Goal: Task Accomplishment & Management: Complete application form

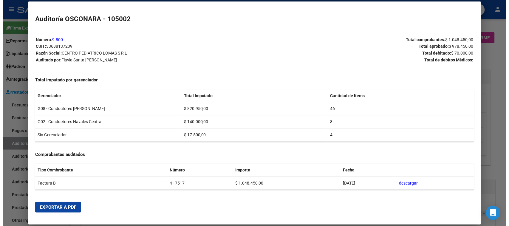
scroll to position [748, 0]
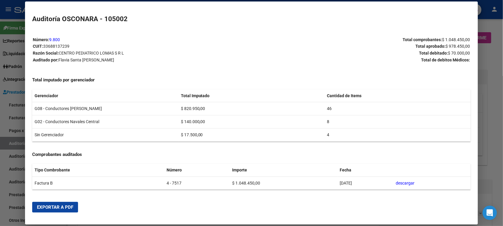
click at [0, 124] on div at bounding box center [251, 113] width 503 height 226
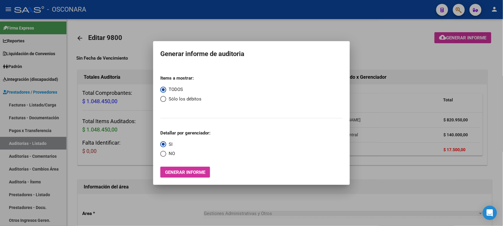
click at [12, 143] on div at bounding box center [251, 113] width 503 height 226
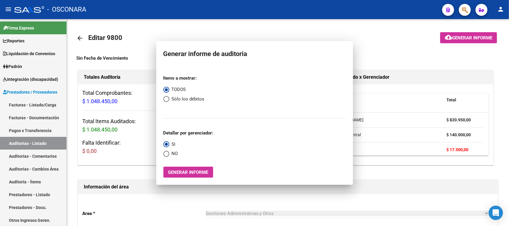
click at [12, 143] on link "Auditorías - Listado" at bounding box center [33, 143] width 67 height 13
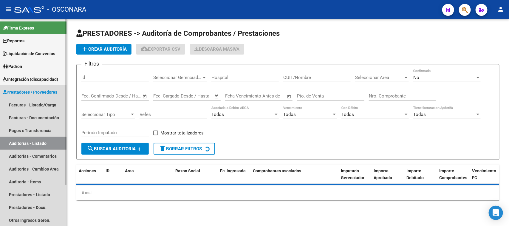
click at [21, 143] on link "Auditorías - Listado" at bounding box center [33, 143] width 67 height 13
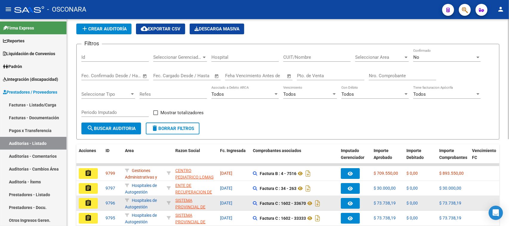
scroll to position [37, 0]
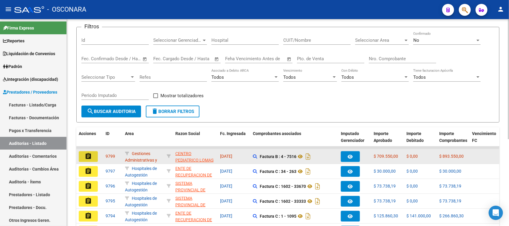
click at [85, 155] on mat-icon "assignment" at bounding box center [88, 156] width 7 height 7
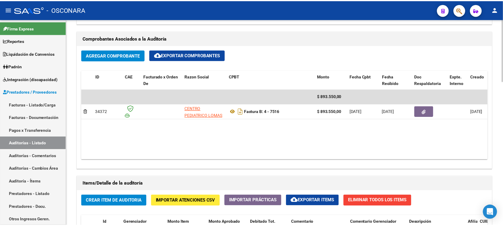
scroll to position [298, 0]
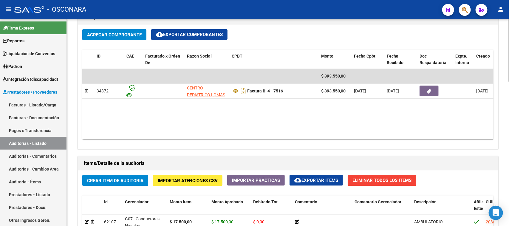
click at [112, 182] on span "Crear Item de Auditoria" at bounding box center [115, 180] width 56 height 5
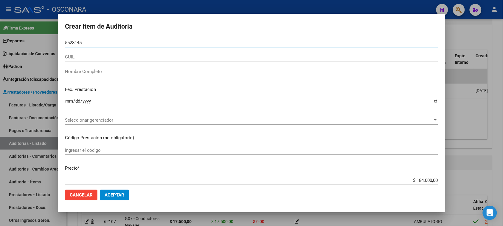
type input "55281456"
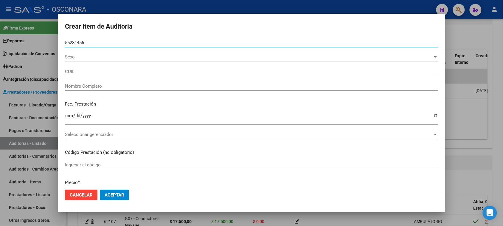
type input "27552814563"
type input "[PERSON_NAME] [PERSON_NAME]"
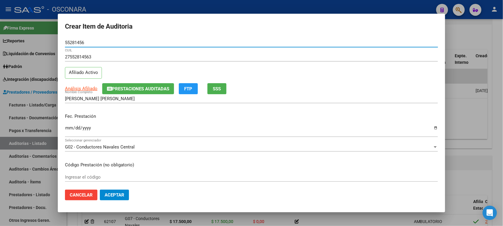
type input "55281456"
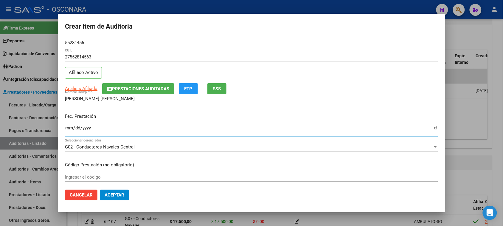
click at [69, 129] on input "Ingresar la fecha" at bounding box center [251, 131] width 373 height 10
type input "[DATE]"
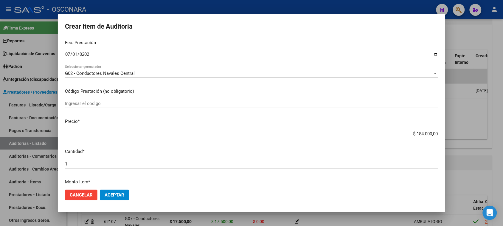
scroll to position [75, 0]
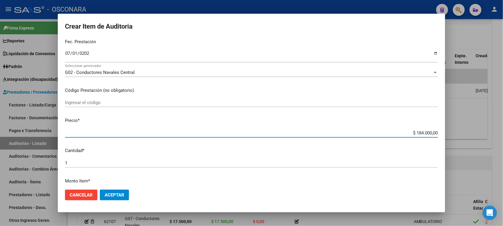
drag, startPoint x: 412, startPoint y: 132, endPoint x: 480, endPoint y: 123, distance: 67.7
click at [480, 123] on div "Crear Item de Auditoria 55281456 Nro Documento 27552814563 CUIL Afiliado Activo…" at bounding box center [251, 113] width 503 height 226
type input "$ 0,01"
type input "$ 0,18"
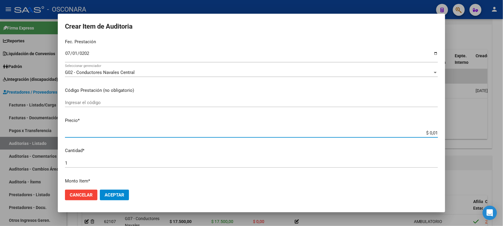
type input "$ 0,18"
type input "$ 1,84"
type input "$ 18,40"
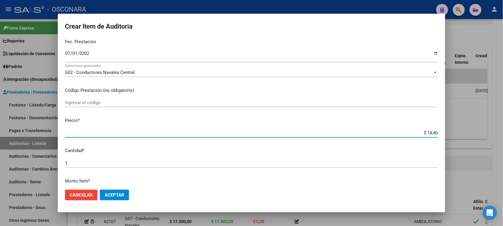
type input "$ 184,00"
type input "$ 1.840,00"
type input "$ 18.400,00"
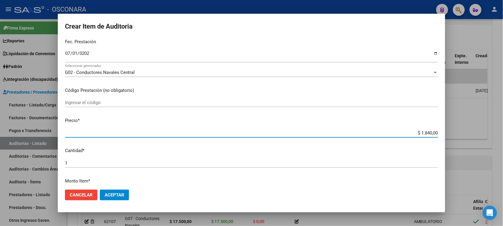
type input "$ 18.400,00"
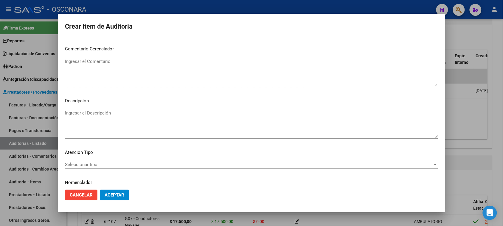
scroll to position [338, 0]
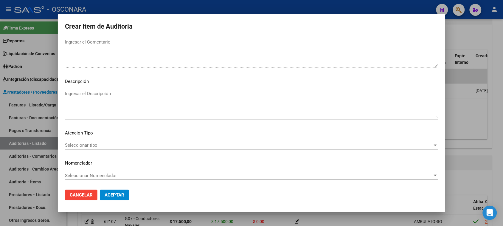
click at [87, 101] on textarea "Ingresar el Descripción" at bounding box center [251, 104] width 373 height 28
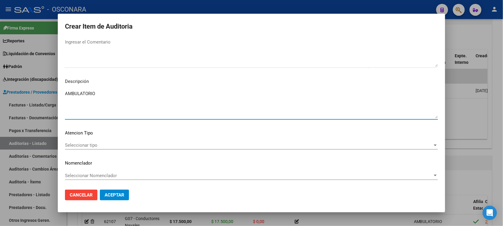
type textarea "AMBULATORIO"
click at [75, 148] on div "Seleccionar tipo Seleccionar tipo" at bounding box center [251, 145] width 373 height 9
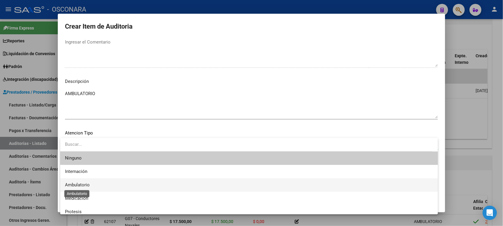
drag, startPoint x: 79, startPoint y: 185, endPoint x: 105, endPoint y: 193, distance: 27.1
click at [80, 185] on span "Ambulatorio" at bounding box center [77, 184] width 25 height 5
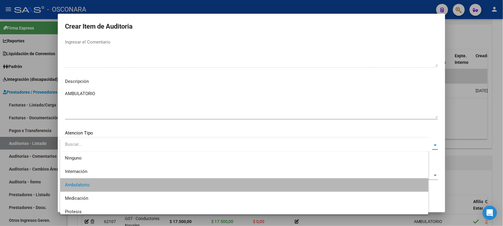
click at [107, 193] on span "Aceptar" at bounding box center [115, 194] width 20 height 5
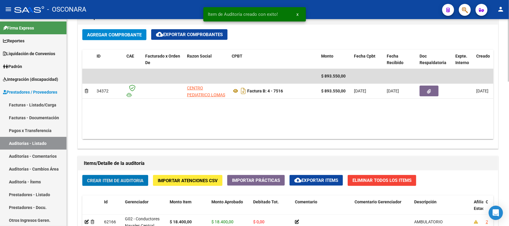
click at [105, 178] on span "Crear Item de Auditoria" at bounding box center [115, 180] width 56 height 5
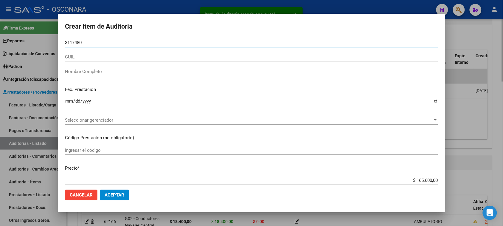
type input "31174803"
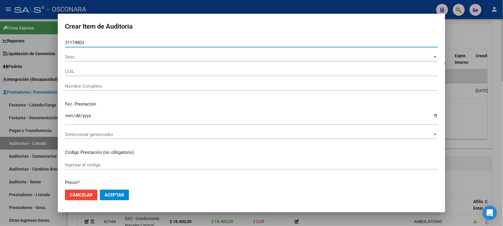
type input "27311748039"
type input "[PERSON_NAME] [PERSON_NAME] [PERSON_NAME]"
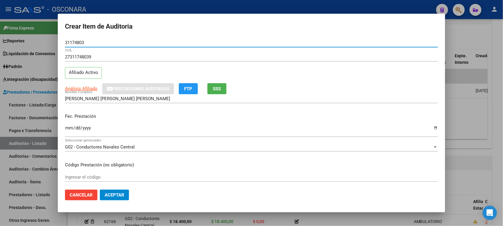
type input "31174803"
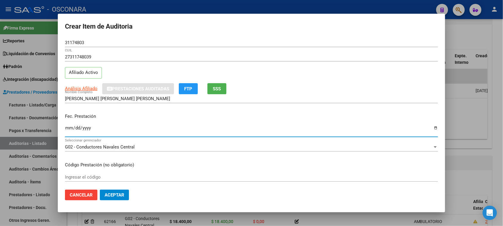
click at [70, 127] on input "Ingresar la fecha" at bounding box center [251, 131] width 373 height 10
type input "[DATE]"
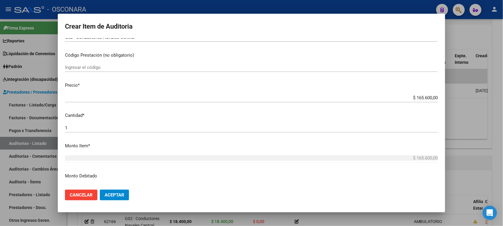
scroll to position [112, 0]
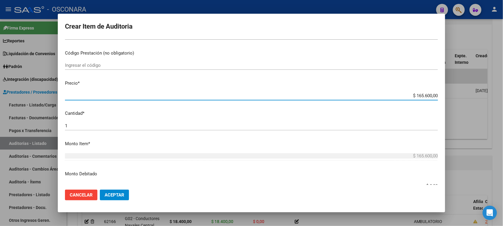
drag, startPoint x: 410, startPoint y: 95, endPoint x: 475, endPoint y: 93, distance: 64.2
click at [473, 94] on div "Crear Item de Auditoria 31174803 Nro Documento 27311748039 CUIL Afiliado Activo…" at bounding box center [251, 113] width 503 height 226
type input "$ 0,02"
type input "$ 0,27"
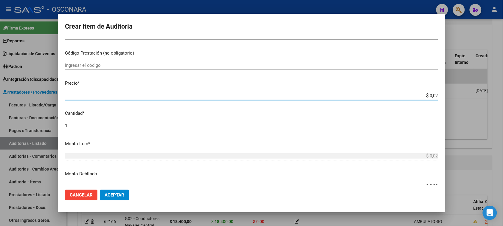
type input "$ 0,27"
type input "$ 2,76"
type input "$ 27,60"
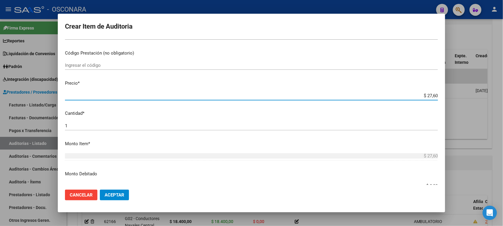
type input "$ 276,00"
type input "$ 2.760,00"
type input "$ 27.600,00"
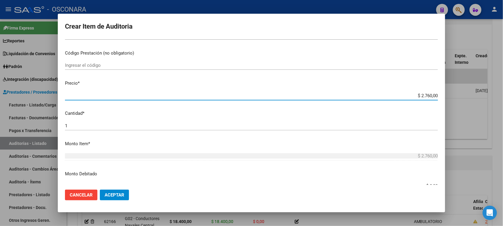
type input "$ 27.600,00"
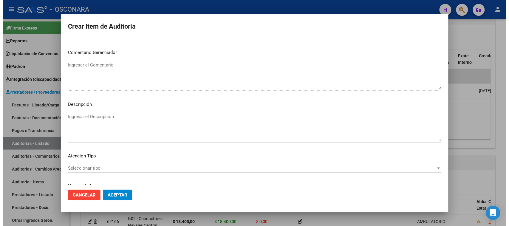
scroll to position [338, 0]
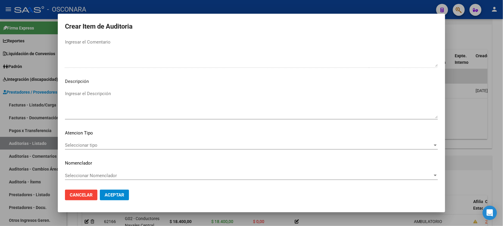
click at [108, 113] on textarea "Ingresar el Descripción" at bounding box center [251, 104] width 373 height 28
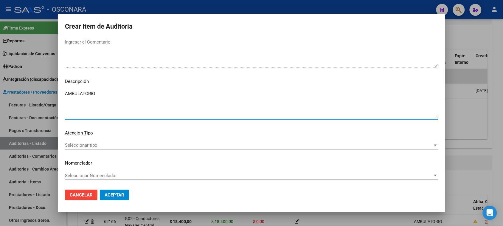
type textarea "AMBULATORIO"
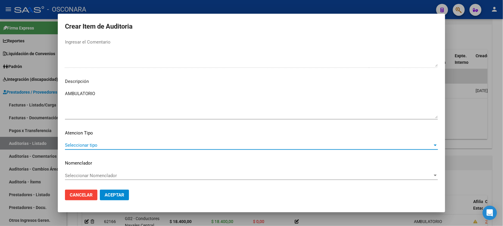
click at [87, 145] on span "Seleccionar tipo" at bounding box center [249, 145] width 368 height 5
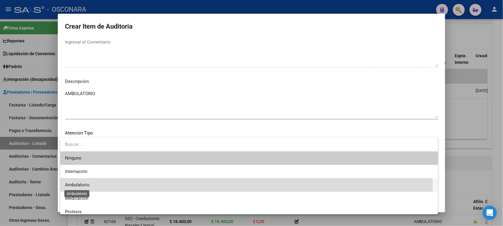
click at [77, 184] on span "Ambulatorio" at bounding box center [77, 184] width 25 height 5
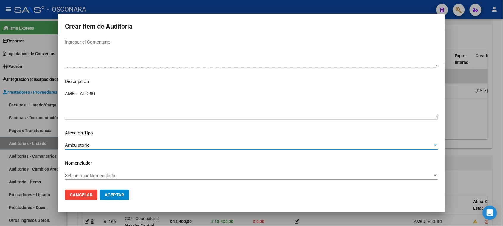
click at [107, 195] on span "Aceptar" at bounding box center [115, 194] width 20 height 5
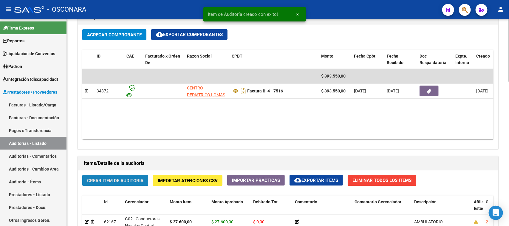
click at [105, 178] on span "Crear Item de Auditoria" at bounding box center [115, 180] width 56 height 5
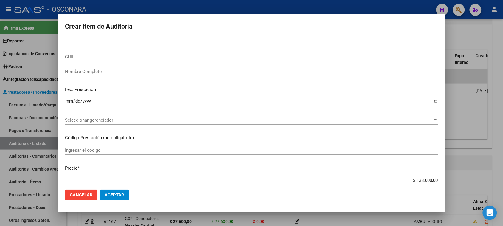
click at [74, 196] on span "Cancelar" at bounding box center [81, 194] width 23 height 5
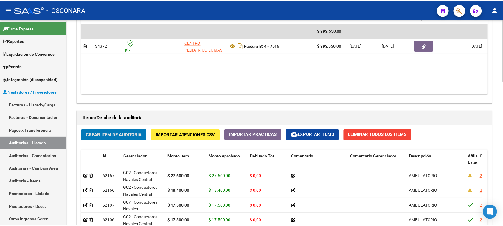
scroll to position [336, 0]
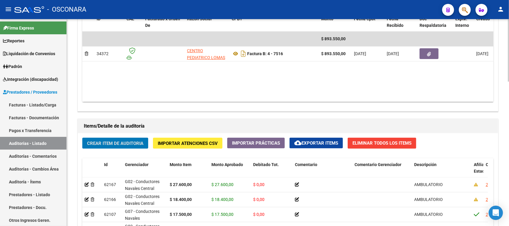
click at [117, 144] on span "Crear Item de Auditoria" at bounding box center [115, 143] width 56 height 5
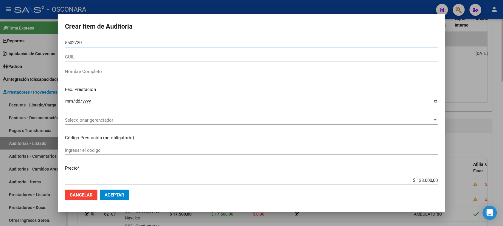
type input "55027204"
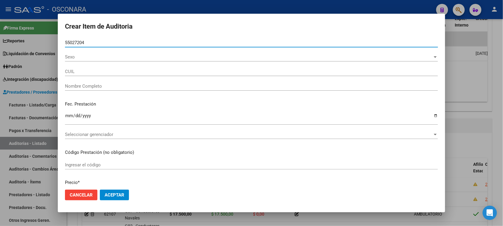
type input "20550272041"
type input "MONTENEGRO ENEAS"
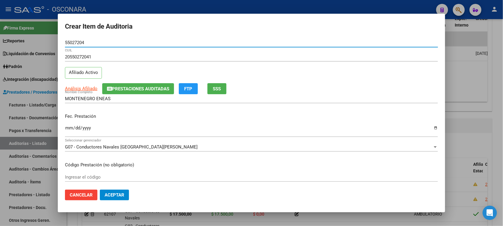
type input "55027204"
click at [69, 129] on input "Ingresar la fecha" at bounding box center [251, 131] width 373 height 10
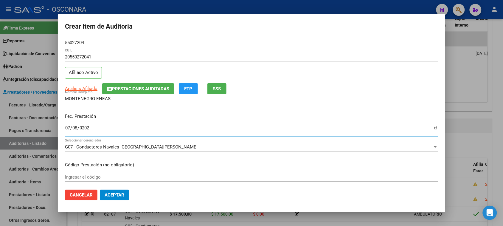
type input "[DATE]"
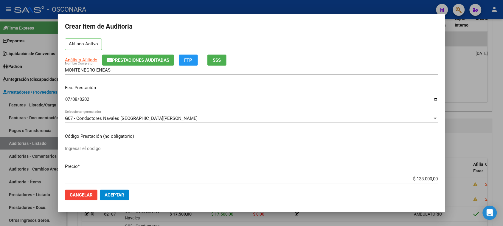
scroll to position [37, 0]
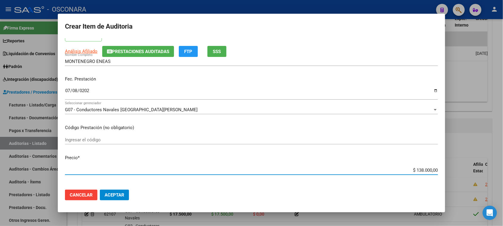
drag, startPoint x: 412, startPoint y: 169, endPoint x: 486, endPoint y: 162, distance: 74.0
click at [486, 162] on div "Crear Item de Auditoria 55027204 Nro Documento 20550272041 CUIL Afiliado Activo…" at bounding box center [251, 113] width 503 height 226
type input "$ 0,02"
type input "$ 0,27"
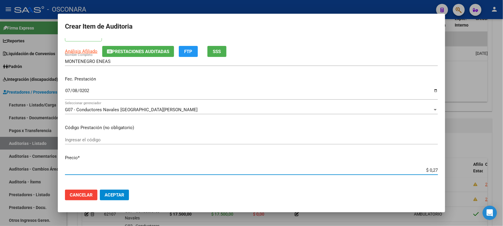
type input "$ 0,27"
type input "$ 2,76"
type input "$ 27,60"
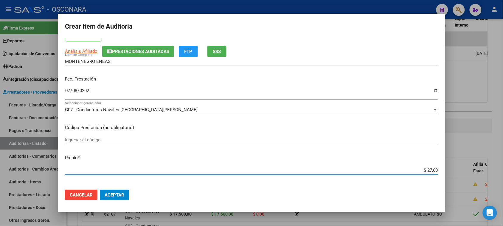
type input "$ 276,00"
type input "$ 2.760,00"
type input "$ 27.600,00"
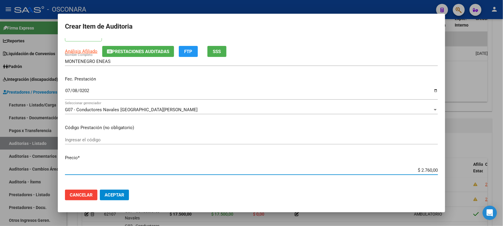
type input "$ 27.600,00"
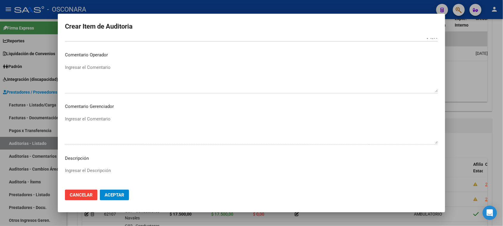
scroll to position [338, 0]
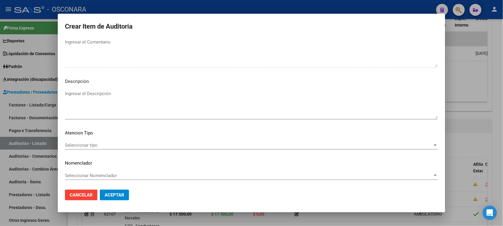
click at [101, 108] on textarea "Ingresar el Descripción" at bounding box center [251, 104] width 373 height 28
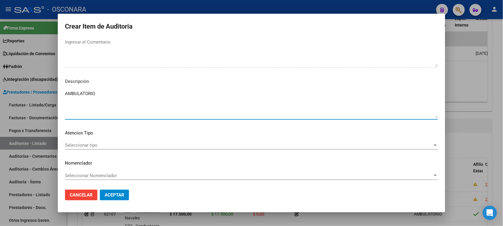
type textarea "AMBULATORIO"
click at [81, 146] on span "Seleccionar tipo" at bounding box center [249, 145] width 368 height 5
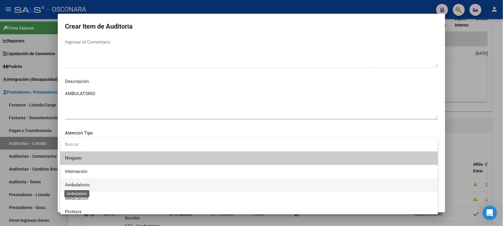
click at [83, 185] on span "Ambulatorio" at bounding box center [77, 184] width 25 height 5
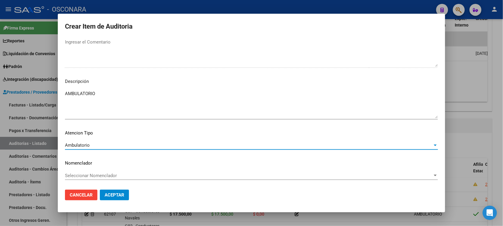
click at [108, 194] on span "Aceptar" at bounding box center [115, 194] width 20 height 5
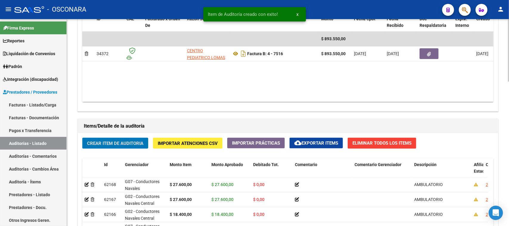
click at [112, 141] on span "Crear Item de Auditoria" at bounding box center [115, 143] width 56 height 5
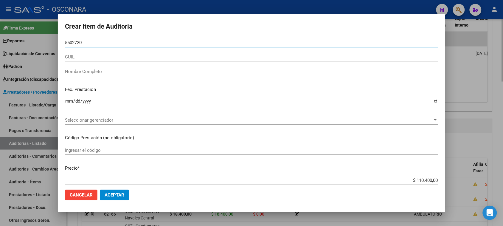
type input "55027204"
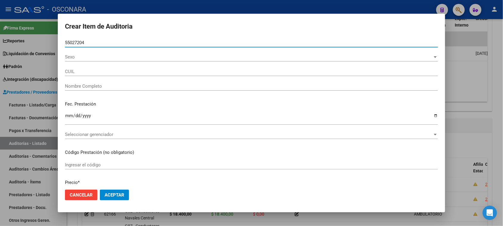
type input "20550272041"
type input "MONTENEGRO ENEAS"
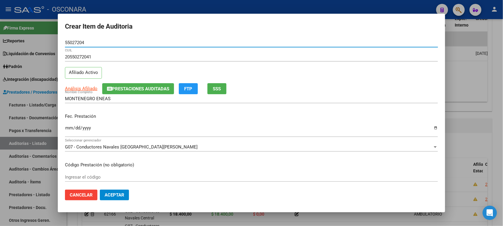
type input "55027204"
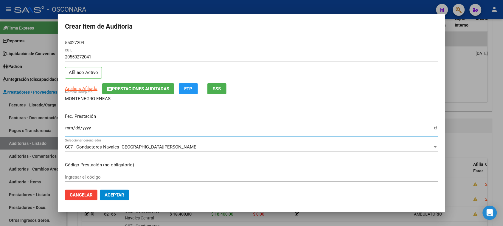
click at [72, 131] on input "Ingresar la fecha" at bounding box center [251, 131] width 373 height 10
type input "[DATE]"
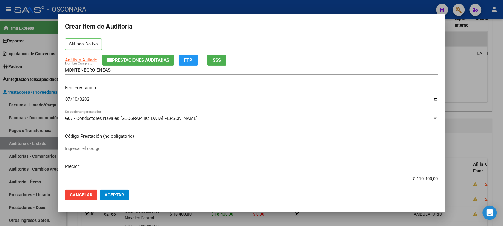
scroll to position [37, 0]
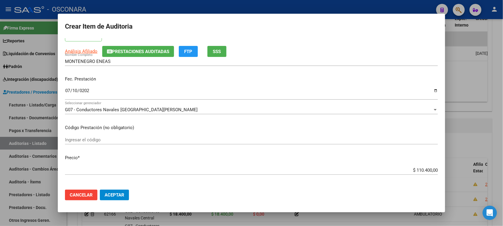
drag, startPoint x: 411, startPoint y: 170, endPoint x: 460, endPoint y: 166, distance: 49.1
click at [459, 166] on div "Crear Item de Auditoria 55027204 Nro Documento 20550272041 CUIL Afiliado Activo…" at bounding box center [251, 113] width 503 height 226
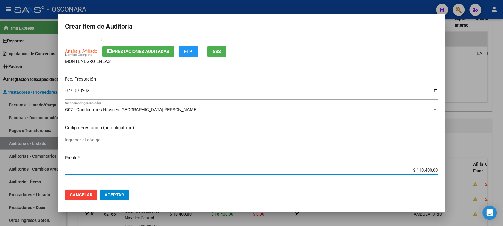
type input "$ 0,01"
type input "$ 0,18"
type input "$ 1,84"
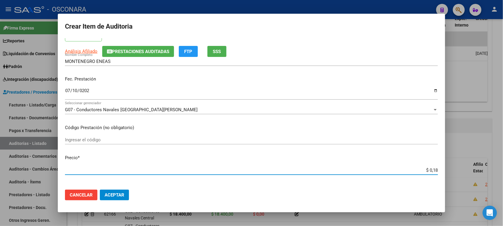
type input "$ 1,84"
type input "$ 18,40"
type input "$ 184,00"
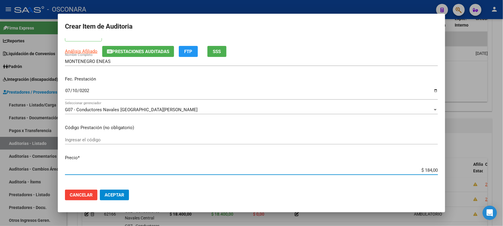
type input "$ 1.840,00"
type input "$ 18.400,00"
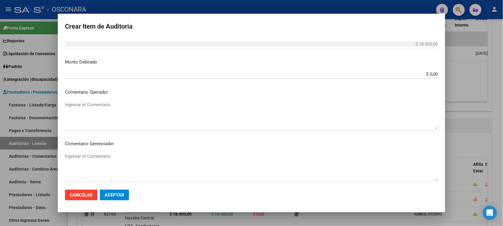
scroll to position [338, 0]
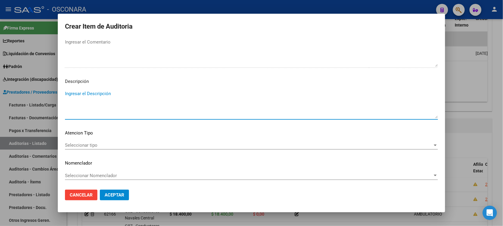
click at [71, 98] on textarea "Ingresar el Descripción" at bounding box center [251, 104] width 373 height 28
type textarea "AMBULATORIO"
click at [76, 149] on div "Seleccionar tipo Seleccionar tipo" at bounding box center [251, 145] width 373 height 9
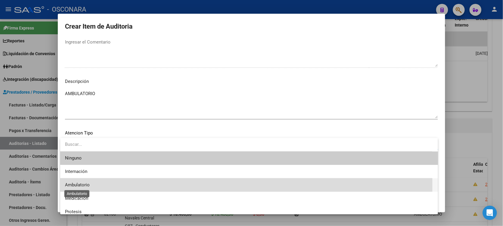
click at [86, 184] on span "Ambulatorio" at bounding box center [77, 184] width 25 height 5
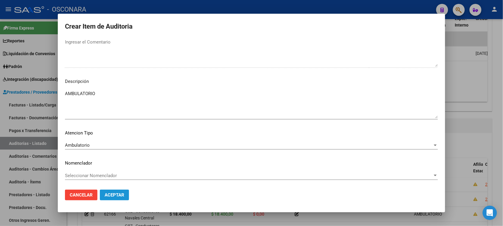
click at [119, 197] on span "Aceptar" at bounding box center [115, 194] width 20 height 5
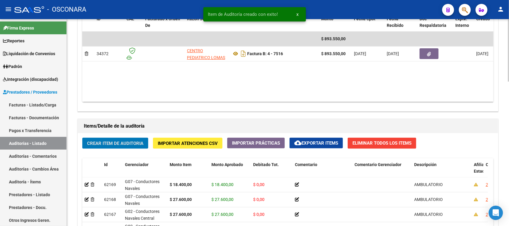
click at [117, 142] on span "Crear Item de Auditoria" at bounding box center [115, 143] width 56 height 5
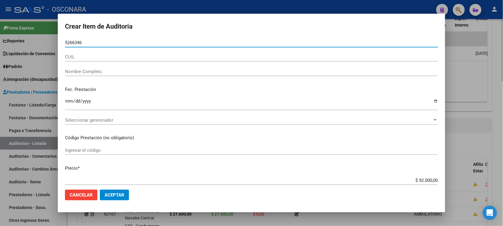
type input "52663464"
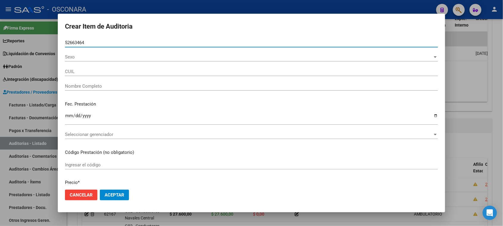
type input "20526634641"
type input "[PERSON_NAME]"
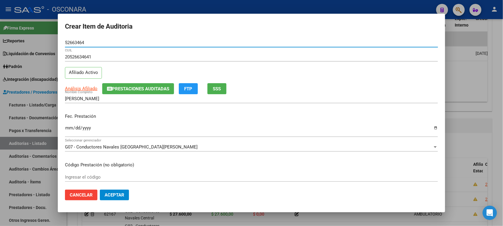
type input "52663464"
click at [67, 129] on input "Ingresar la fecha" at bounding box center [251, 131] width 373 height 10
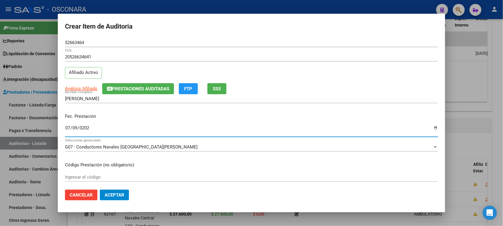
type input "[DATE]"
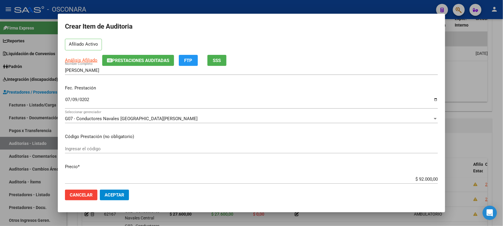
scroll to position [37, 0]
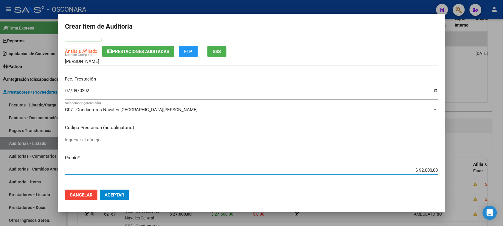
drag, startPoint x: 415, startPoint y: 170, endPoint x: 474, endPoint y: 169, distance: 58.8
click at [474, 169] on div "Crear Item de Auditoria 52663464 Nro Documento 20526634641 CUIL Afiliado Activo…" at bounding box center [251, 113] width 503 height 226
type input "$ 0,01"
type input "$ 0,18"
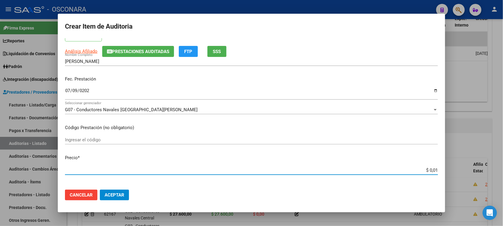
type input "$ 0,18"
type input "$ 1,84"
type input "$ 18,40"
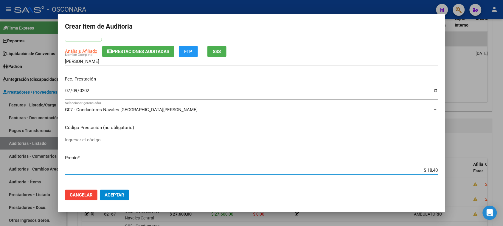
type input "$ 184,00"
type input "$ 1.840,00"
type input "$ 18.400,00"
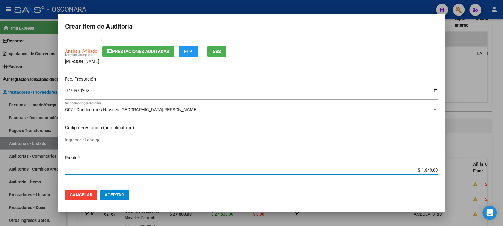
type input "$ 18.400,00"
type input "$ 184.000,00"
type input "$ 18.400,00"
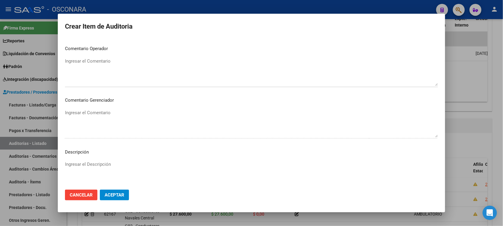
scroll to position [338, 0]
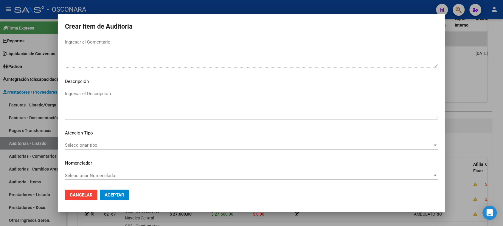
click at [108, 106] on textarea "Ingresar el Descripción" at bounding box center [251, 104] width 373 height 28
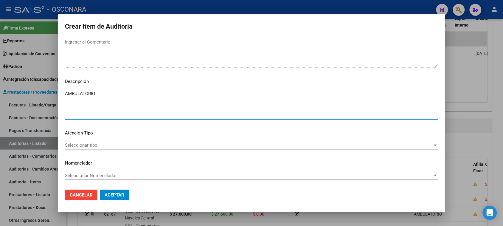
type textarea "AMBULATORIO"
click at [90, 145] on span "Seleccionar tipo" at bounding box center [249, 145] width 368 height 5
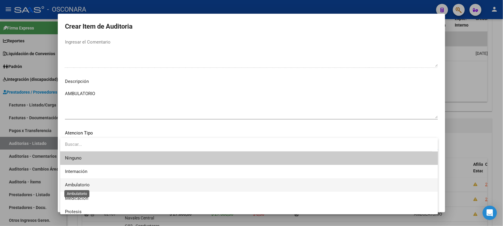
click at [84, 186] on span "Ambulatorio" at bounding box center [77, 184] width 25 height 5
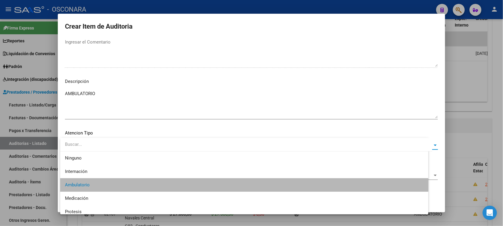
click at [105, 192] on span "Aceptar" at bounding box center [115, 194] width 20 height 5
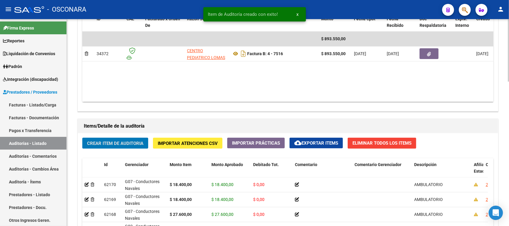
click at [95, 141] on span "Crear Item de Auditoria" at bounding box center [115, 143] width 56 height 5
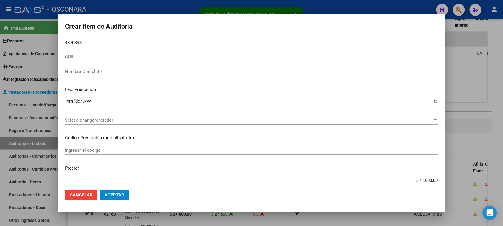
type input "48703938"
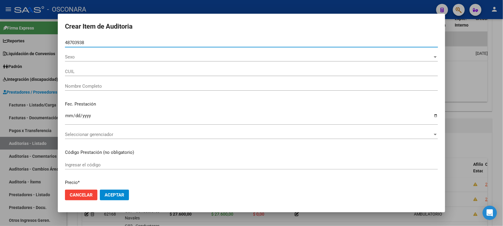
type input "27487039387"
type input "[PERSON_NAME]"
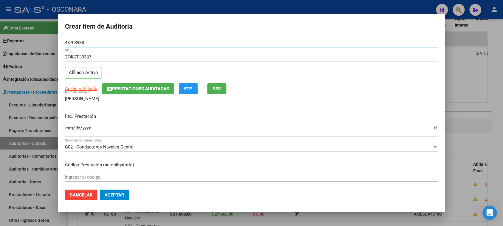
type input "48703938"
click at [68, 125] on div "Ingresar la fecha" at bounding box center [251, 130] width 373 height 13
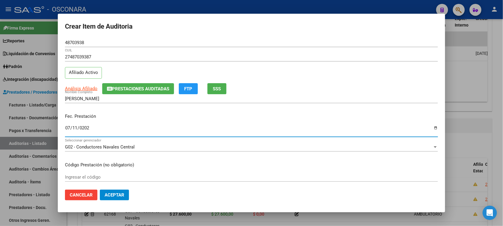
type input "[DATE]"
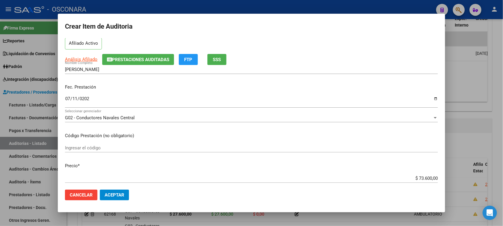
scroll to position [75, 0]
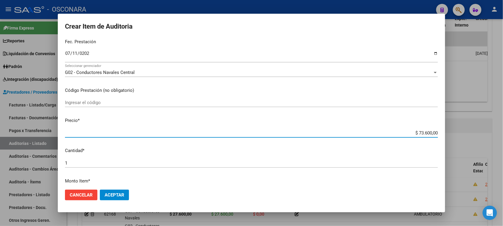
drag, startPoint x: 431, startPoint y: 131, endPoint x: 509, endPoint y: 119, distance: 78.8
click at [503, 119] on html "menu - OSCONARA person Firma Express Reportes [PERSON_NAME] Traspasos x O.S. Tr…" at bounding box center [251, 113] width 503 height 226
type input "$ 0,02"
type input "$ 0,27"
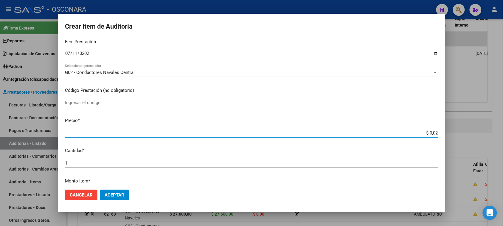
type input "$ 0,27"
type input "$ 2,76"
type input "$ 27,60"
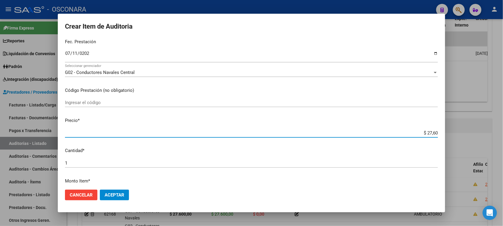
type input "$ 276,00"
type input "$ 2.760,00"
type input "$ 27.600,00"
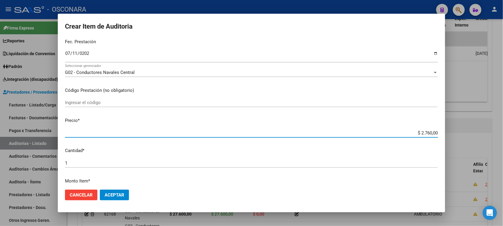
type input "$ 27.600,00"
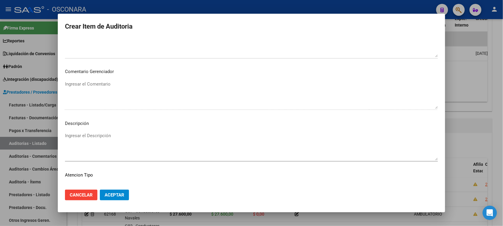
scroll to position [338, 0]
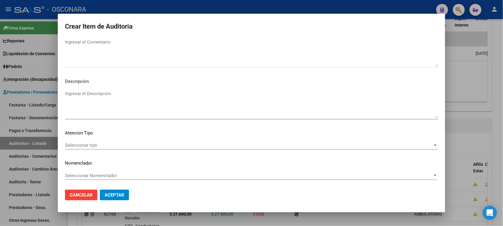
click at [130, 113] on textarea "Ingresar el Descripción" at bounding box center [251, 104] width 373 height 28
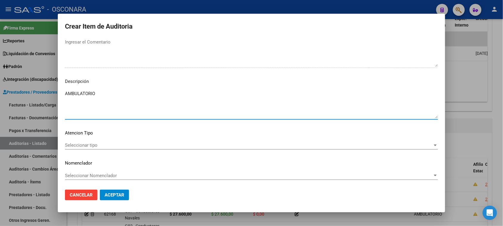
type textarea "AMBULATORIO"
click at [88, 145] on span "Seleccionar tipo" at bounding box center [249, 145] width 368 height 5
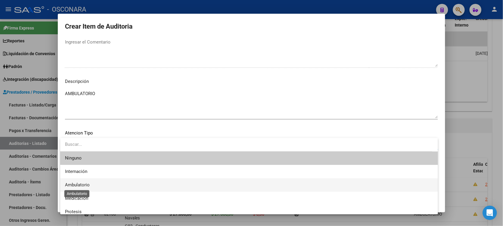
click at [78, 182] on span "Ambulatorio" at bounding box center [77, 184] width 25 height 5
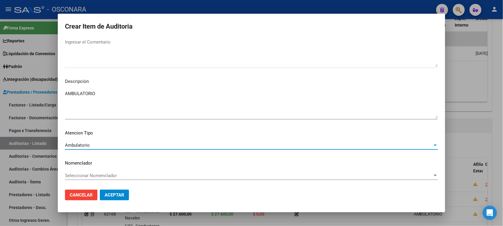
click at [106, 197] on span "Aceptar" at bounding box center [115, 194] width 20 height 5
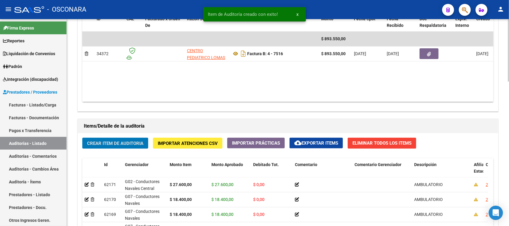
click at [105, 144] on span "Crear Item de Auditoria" at bounding box center [115, 143] width 56 height 5
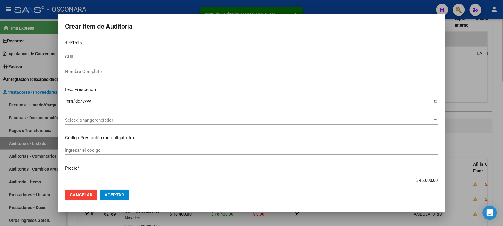
type input "49316157"
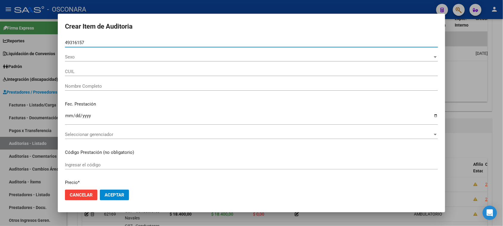
type input "27493161577"
type input "[PERSON_NAME] [PERSON_NAME]"
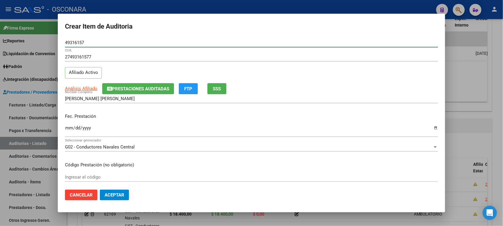
type input "49316157"
click at [69, 127] on input "Ingresar la fecha" at bounding box center [251, 131] width 373 height 10
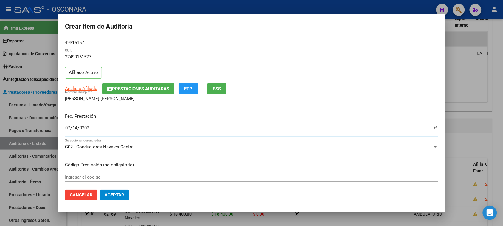
type input "[DATE]"
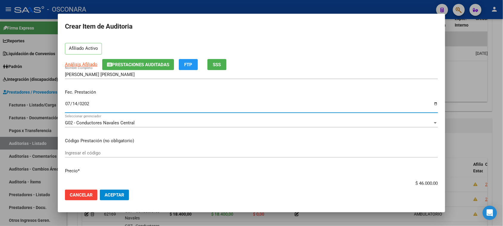
scroll to position [37, 0]
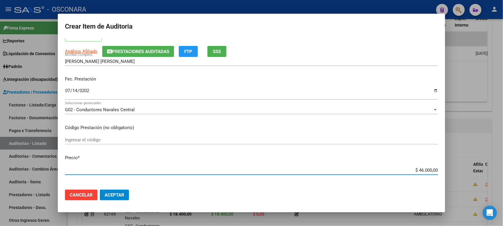
drag, startPoint x: 413, startPoint y: 170, endPoint x: 442, endPoint y: 165, distance: 29.4
click at [460, 165] on div "Crear Item de Auditoria 49316157 Nro Documento 27493161577 CUIL Afiliado Activo…" at bounding box center [251, 113] width 503 height 226
type input "$ 0,01"
type input "$ 0,18"
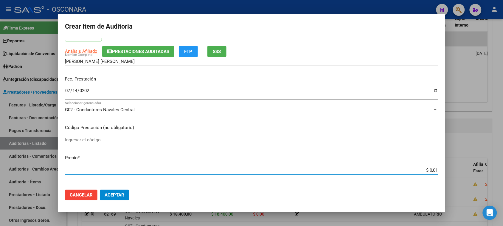
type input "$ 0,18"
type input "$ 1,84"
type input "$ 18,40"
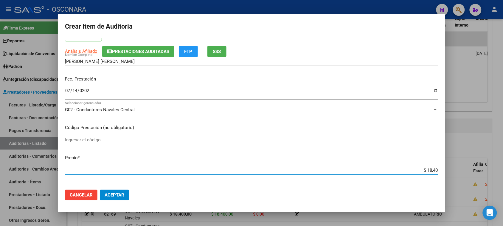
type input "$ 184,00"
type input "$ 1.840,00"
type input "$ 18.400,00"
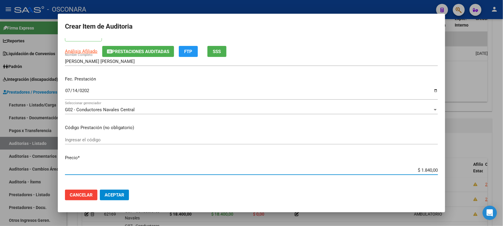
type input "$ 18.400,00"
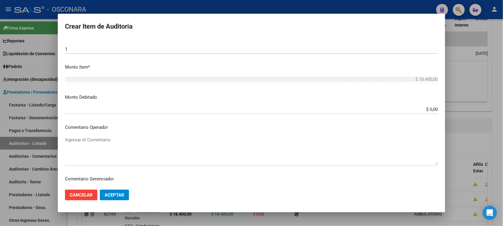
scroll to position [336, 0]
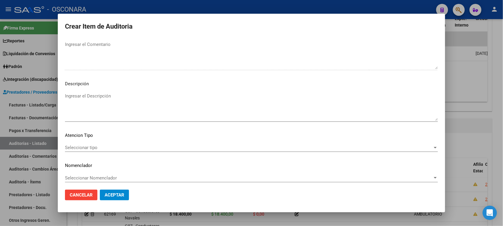
drag, startPoint x: 49, startPoint y: 102, endPoint x: 84, endPoint y: 104, distance: 34.3
click at [50, 103] on div at bounding box center [251, 113] width 503 height 226
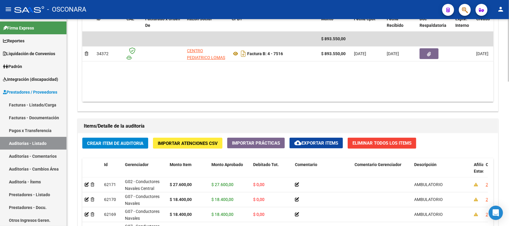
click at [84, 104] on div "Agregar Comprobante cloud_download Exportar Comprobantes ID CAE Facturado x [PE…" at bounding box center [288, 49] width 420 height 124
click at [104, 146] on button "Crear Item de Auditoria" at bounding box center [115, 143] width 66 height 11
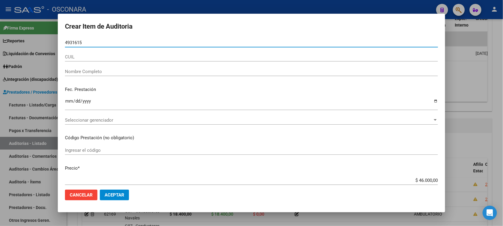
type input "49316157"
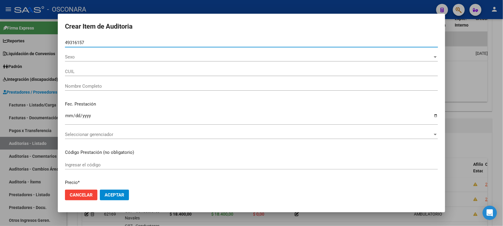
type input "27493161577"
type input "[PERSON_NAME] [PERSON_NAME]"
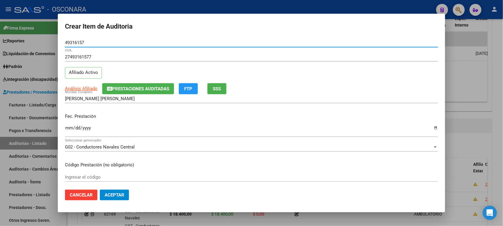
type input "49316157"
click at [69, 128] on input "Ingresar la fecha" at bounding box center [251, 131] width 373 height 10
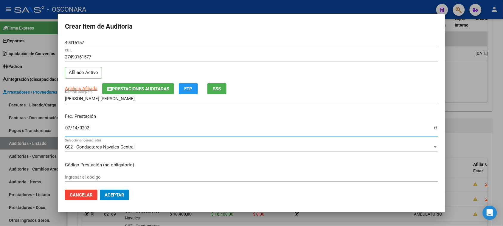
type input "[DATE]"
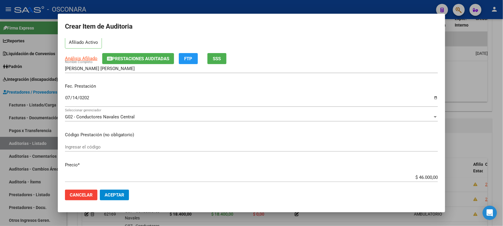
scroll to position [75, 0]
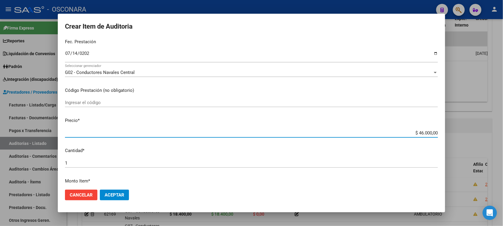
drag, startPoint x: 427, startPoint y: 132, endPoint x: 463, endPoint y: 131, distance: 35.8
click at [462, 131] on div "Crear Item de Auditoria 49316157 Nro Documento 27493161577 CUIL Afiliado Activo…" at bounding box center [251, 113] width 503 height 226
type input "$ 0,01"
type input "$ 0,18"
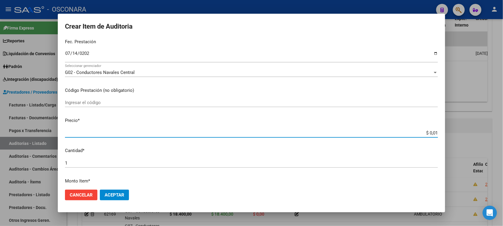
type input "$ 0,18"
type input "$ 1,84"
type input "$ 18,40"
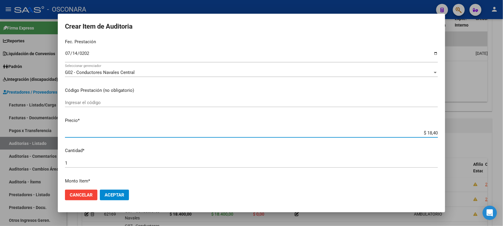
type input "$ 184,00"
type input "$ 1.840,00"
type input "$ 18.400,00"
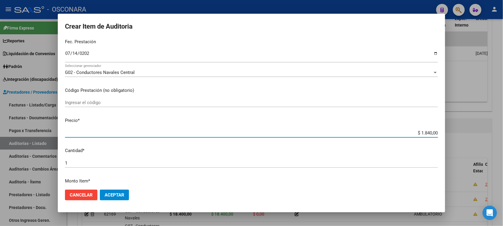
type input "$ 18.400,00"
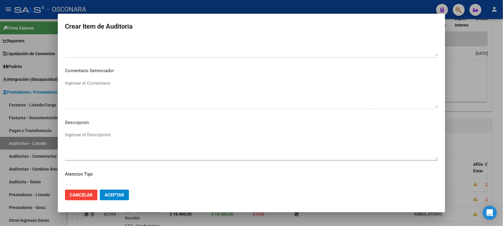
scroll to position [338, 0]
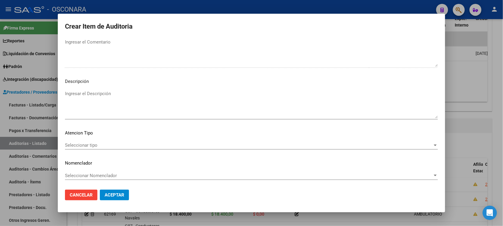
click at [105, 96] on textarea "Ingresar el Descripción" at bounding box center [251, 104] width 373 height 28
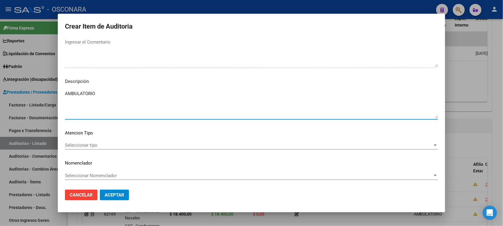
type textarea "AMBULATORIO"
click at [96, 143] on span "Seleccionar tipo" at bounding box center [249, 145] width 368 height 5
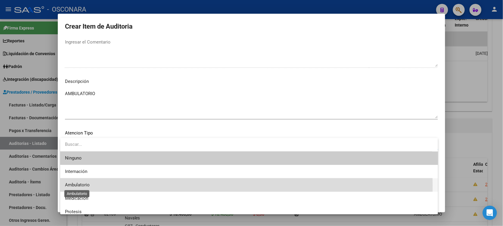
click at [75, 186] on span "Ambulatorio" at bounding box center [77, 184] width 25 height 5
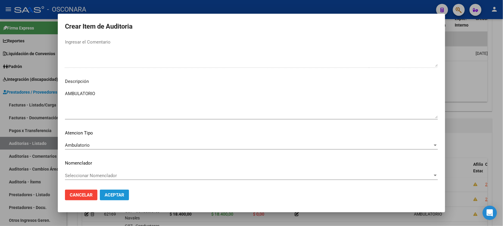
click at [112, 199] on button "Aceptar" at bounding box center [114, 195] width 29 height 11
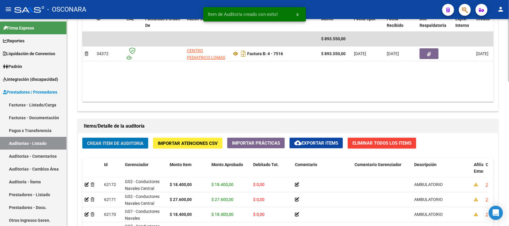
click at [108, 142] on span "Crear Item de Auditoria" at bounding box center [115, 143] width 56 height 5
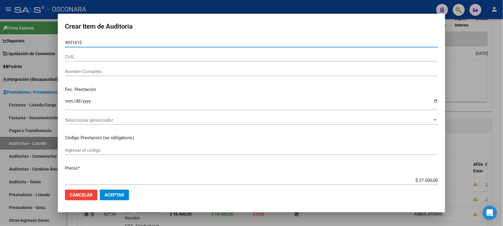
type input "49316157"
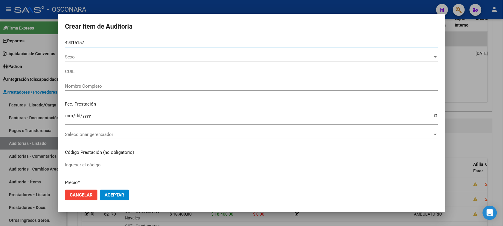
type input "27493161577"
type input "[PERSON_NAME] [PERSON_NAME]"
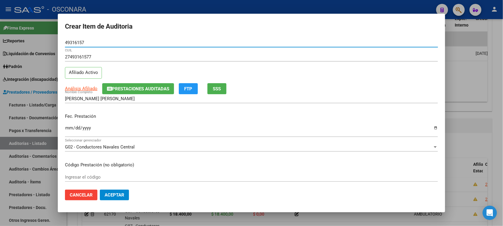
type input "49316157"
click at [68, 129] on input "Ingresar la fecha" at bounding box center [251, 131] width 373 height 10
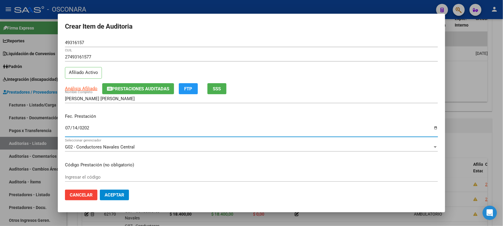
type input "[DATE]"
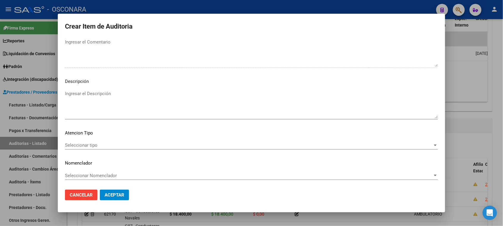
click at [88, 98] on textarea "Ingresar el Descripción" at bounding box center [251, 104] width 373 height 28
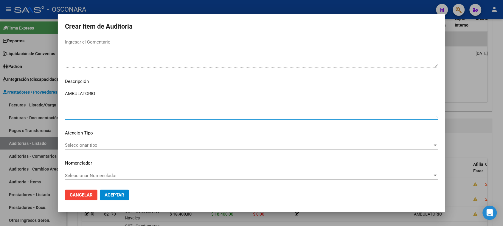
type textarea "AMBULATORIO"
click at [72, 147] on span "Seleccionar tipo" at bounding box center [249, 145] width 368 height 5
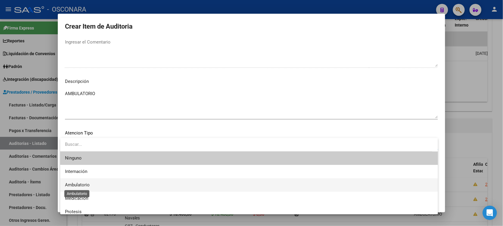
click at [72, 184] on span "Ambulatorio" at bounding box center [77, 184] width 25 height 5
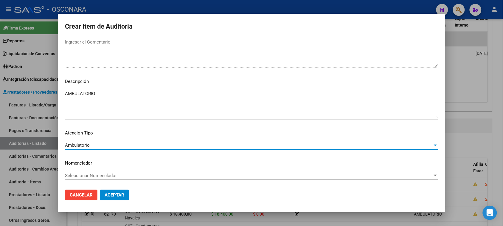
click at [114, 196] on span "Aceptar" at bounding box center [115, 194] width 20 height 5
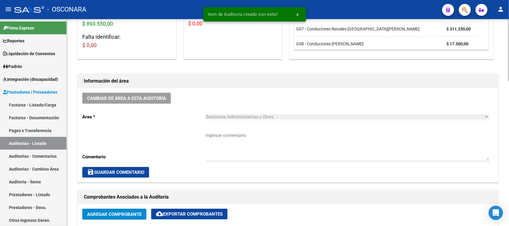
scroll to position [0, 0]
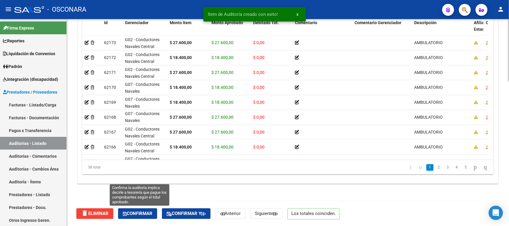
click at [146, 216] on button "Confirmar" at bounding box center [137, 213] width 39 height 11
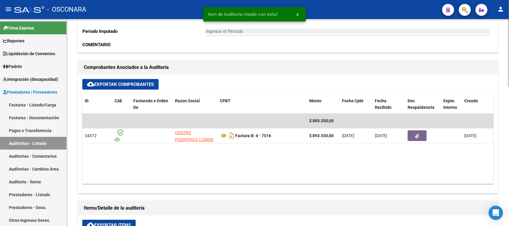
type input "202508"
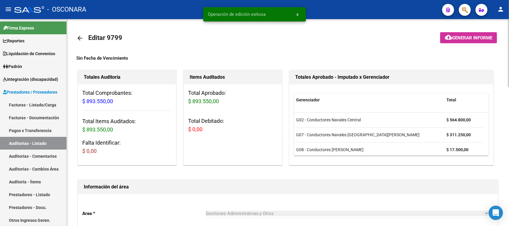
click at [452, 39] on span "Generar informe" at bounding box center [472, 37] width 40 height 5
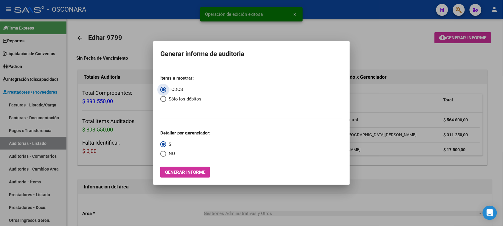
click at [197, 170] on span "Generar informe" at bounding box center [185, 172] width 40 height 5
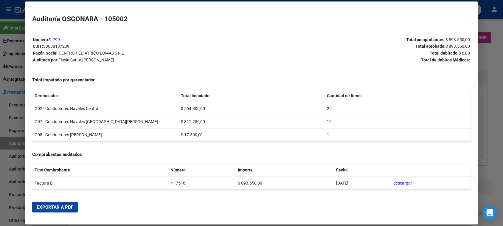
click at [59, 206] on span "Exportar a PDF" at bounding box center [55, 207] width 36 height 5
